Goal: Information Seeking & Learning: Learn about a topic

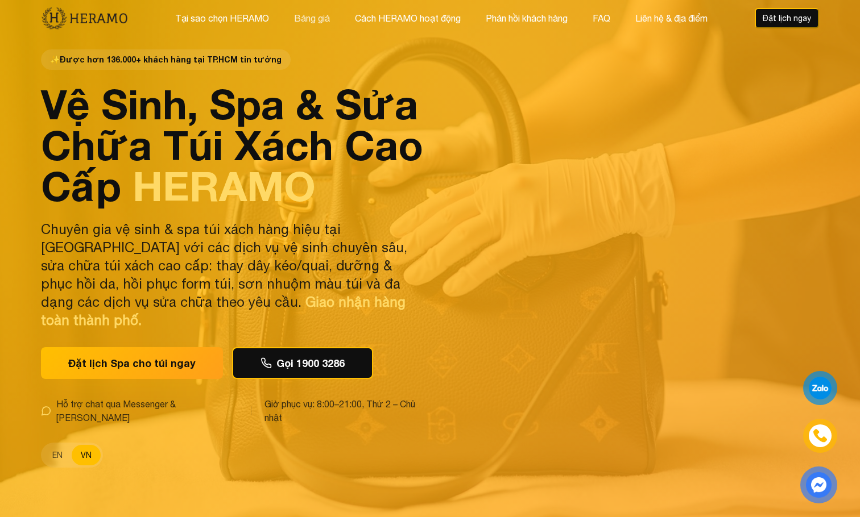
click at [302, 19] on button "Bảng giá" at bounding box center [312, 18] width 43 height 15
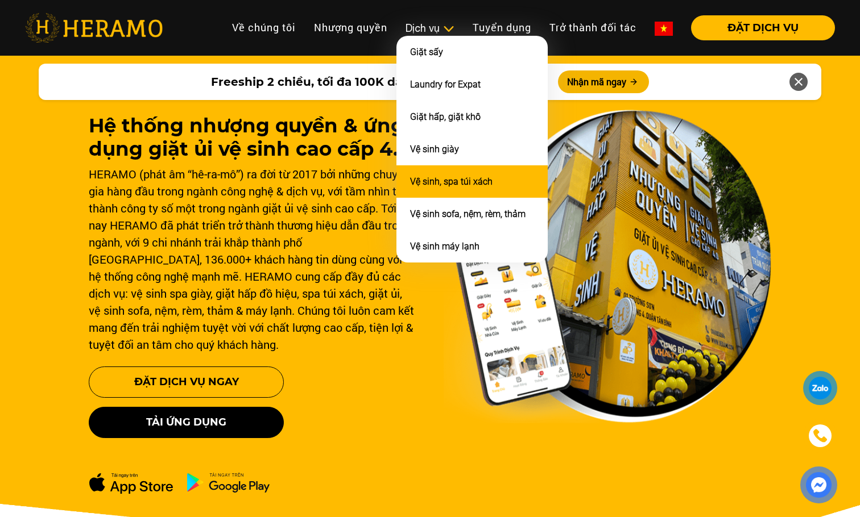
click at [454, 182] on link "Vệ sinh, spa túi xách" at bounding box center [451, 181] width 82 height 11
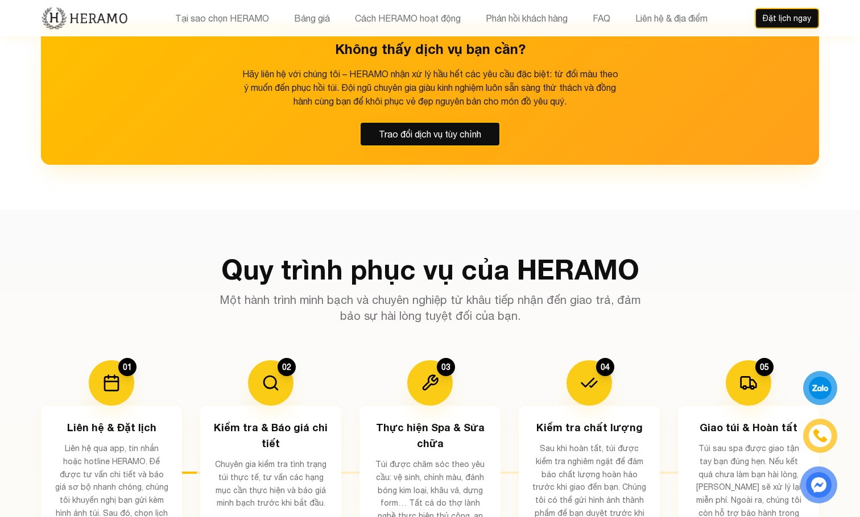
scroll to position [1820, 0]
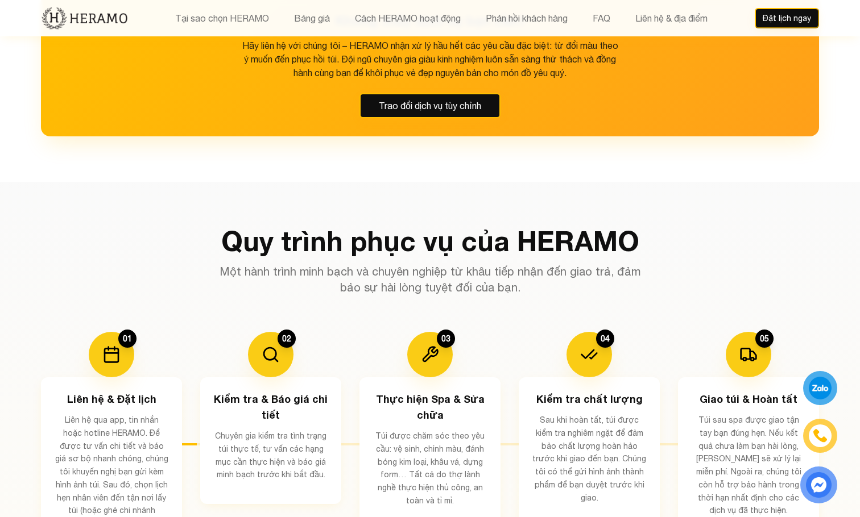
click at [681, 272] on div "Quy trình phục vụ của HERAMO Một hành trình minh bạch và chuyên nghiệp từ khâu …" at bounding box center [430, 261] width 778 height 68
